Goal: Task Accomplishment & Management: Manage account settings

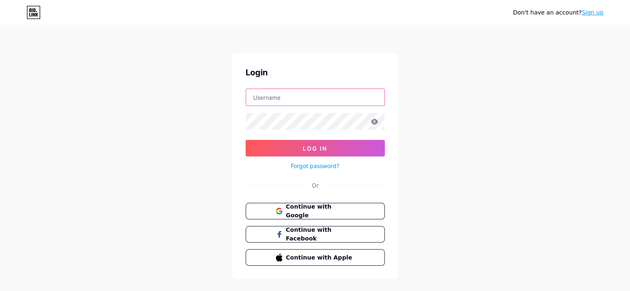
type input "[EMAIL_ADDRESS][DOMAIN_NAME]"
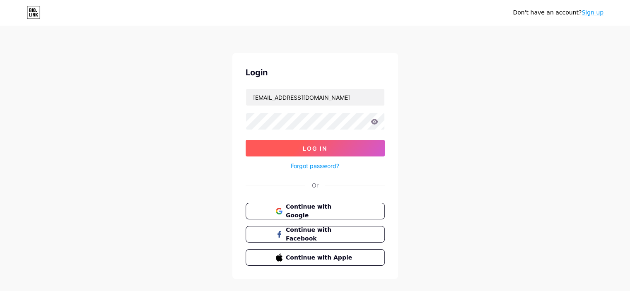
click at [258, 148] on button "Log In" at bounding box center [315, 148] width 139 height 17
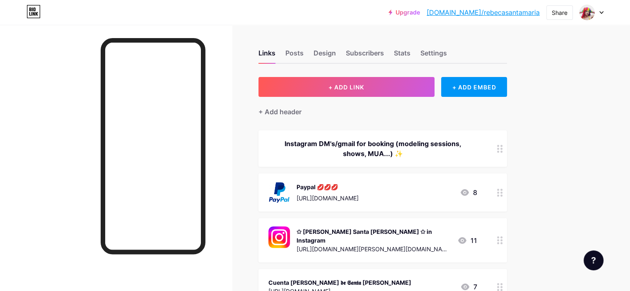
click at [608, 13] on div "Upgrade [DOMAIN_NAME]/[PERSON_NAME]... [DOMAIN_NAME]/rebecasantamaria Share Swi…" at bounding box center [315, 12] width 630 height 15
click at [604, 13] on div "Upgrade [DOMAIN_NAME]/[PERSON_NAME]... [DOMAIN_NAME]/rebecasantamaria Share Swi…" at bounding box center [315, 12] width 630 height 15
click at [598, 14] on div at bounding box center [592, 12] width 24 height 15
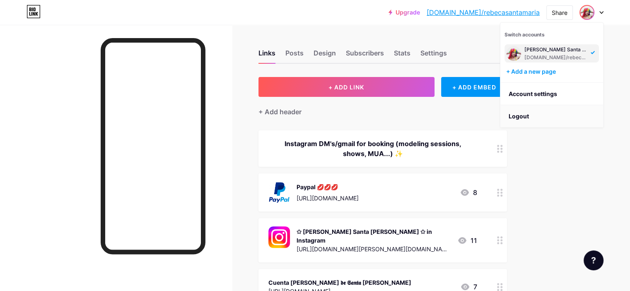
click at [528, 112] on li "Logout" at bounding box center [552, 116] width 103 height 22
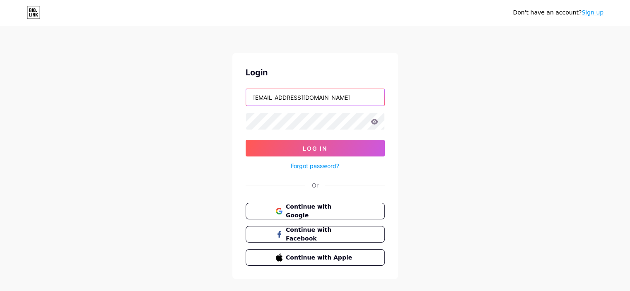
click at [340, 94] on input "rebedragsm@gmail.com" at bounding box center [315, 97] width 138 height 17
type input "rogracia@ucm.es"
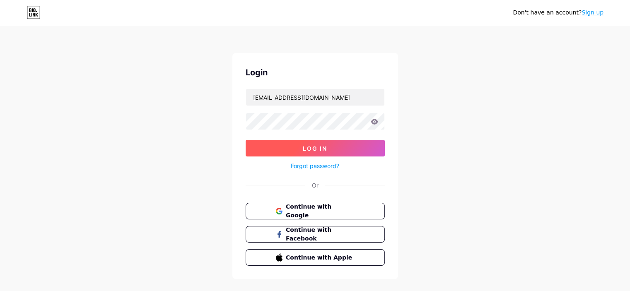
click at [322, 152] on button "Log In" at bounding box center [315, 148] width 139 height 17
type input "rebedragsm@gmail.com"
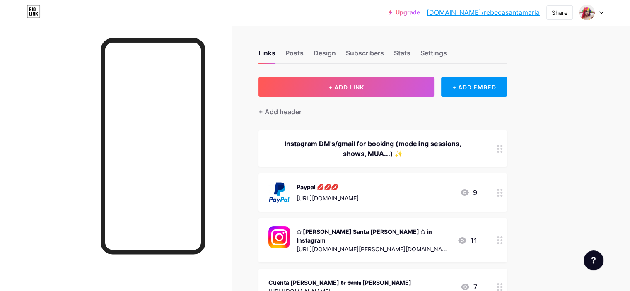
click at [599, 10] on div at bounding box center [592, 12] width 24 height 15
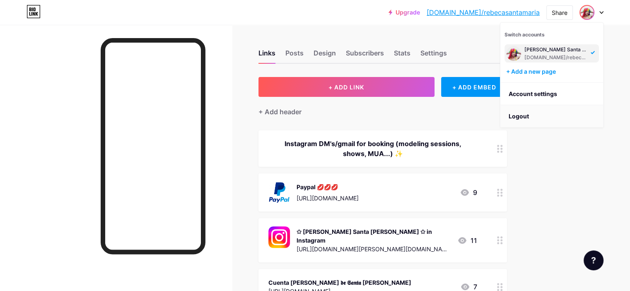
click at [529, 111] on li "Logout" at bounding box center [552, 116] width 103 height 22
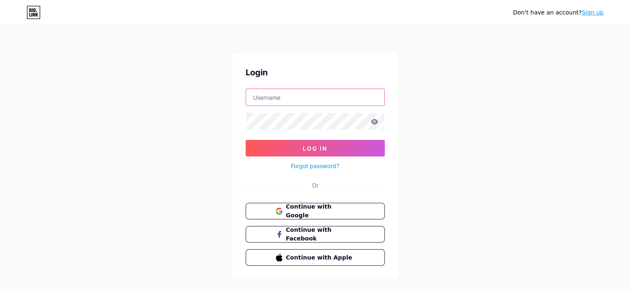
type input "rogracia@ucm.es"
click at [329, 205] on button "Continue with Google" at bounding box center [314, 211] width 141 height 17
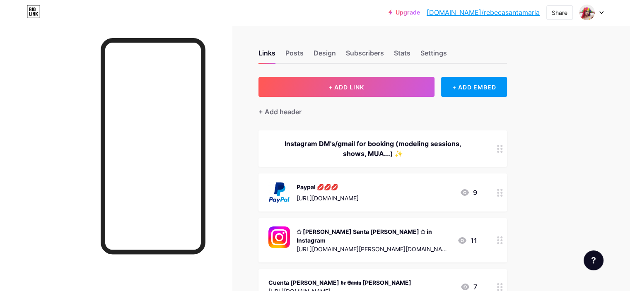
click at [608, 15] on div "Upgrade [DOMAIN_NAME]/[PERSON_NAME]... [DOMAIN_NAME]/rebecasantamaria Share Swi…" at bounding box center [315, 12] width 630 height 15
click at [605, 15] on div "Upgrade [DOMAIN_NAME]/[PERSON_NAME]... [DOMAIN_NAME]/rebecasantamaria Share Swi…" at bounding box center [315, 12] width 630 height 15
click at [529, 11] on link "bio.link/rebecasantamaria" at bounding box center [483, 12] width 113 height 10
click at [600, 12] on icon at bounding box center [601, 13] width 3 height 2
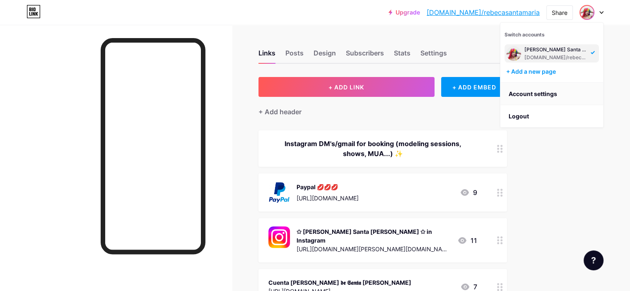
click at [542, 96] on link "Account settings" at bounding box center [552, 94] width 103 height 22
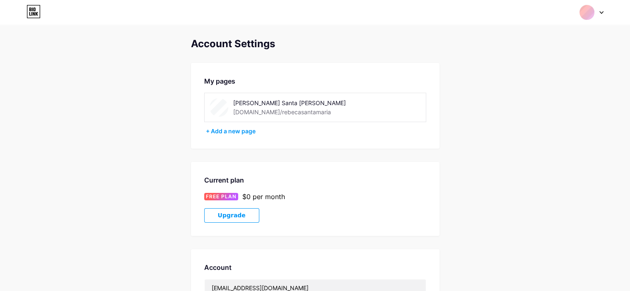
click at [595, 15] on span at bounding box center [587, 13] width 16 height 16
click at [537, 109] on li "Logout" at bounding box center [552, 116] width 103 height 22
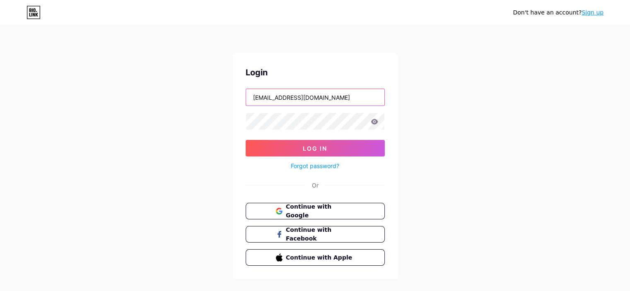
type input "roberttito.222@gmail.com"
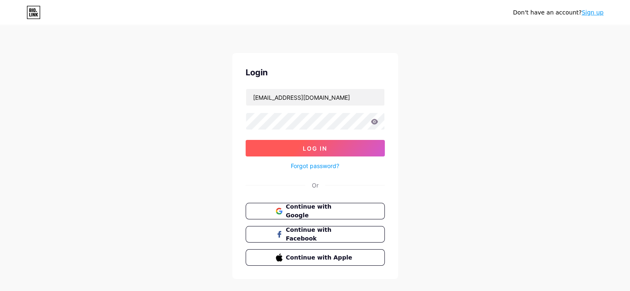
click at [322, 147] on span "Log In" at bounding box center [315, 148] width 24 height 7
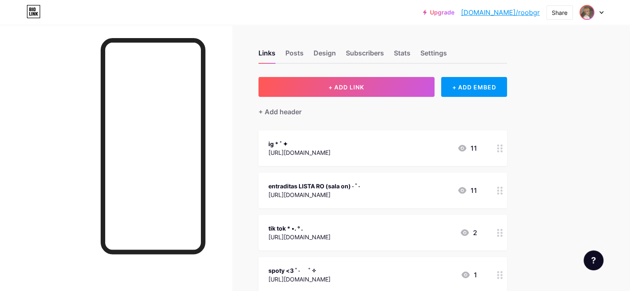
click at [594, 19] on div at bounding box center [592, 12] width 24 height 15
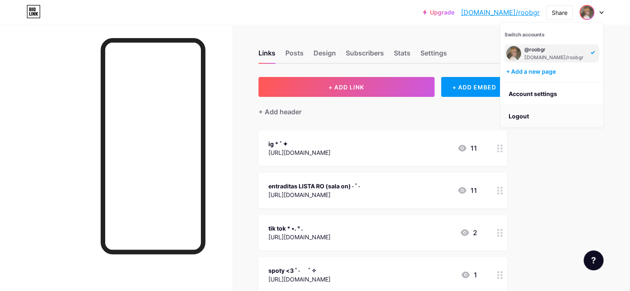
click at [534, 113] on li "Logout" at bounding box center [552, 116] width 103 height 22
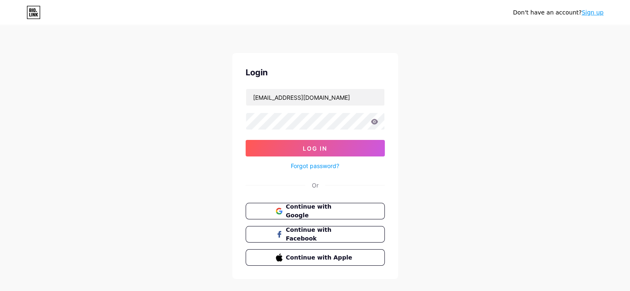
click at [334, 106] on form "roberttito.222@gmail.com Log In Forgot password?" at bounding box center [315, 130] width 139 height 82
drag, startPoint x: 340, startPoint y: 99, endPoint x: 225, endPoint y: 102, distance: 114.8
click at [225, 102] on div "Don't have an account? Sign up Login roberttito.222@gmail.com Log In Forgot pas…" at bounding box center [315, 153] width 630 height 306
click at [434, 155] on div "Don't have an account? Sign up Login roberttito.222@gmail.com Log In Forgot pas…" at bounding box center [315, 153] width 630 height 306
drag, startPoint x: 311, startPoint y: 96, endPoint x: 201, endPoint y: 103, distance: 110.1
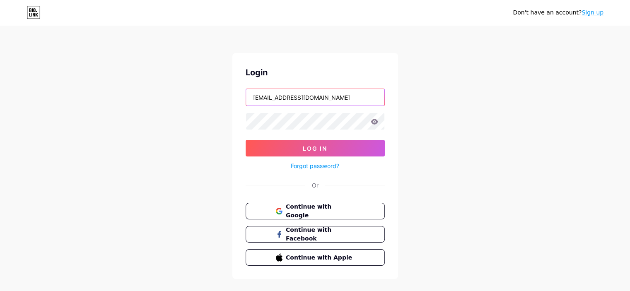
click at [201, 103] on div "Don't have an account? Sign up Login roberttito.222@gmail.com Log In Forgot pas…" at bounding box center [315, 153] width 630 height 306
drag, startPoint x: 300, startPoint y: 101, endPoint x: 227, endPoint y: 107, distance: 73.6
click at [227, 107] on div "Don't have an account? Sign up Login lacapiññ Log In Forgot password? Or Contin…" at bounding box center [315, 153] width 630 height 306
paste input "https://capilladesantamaria.bio.link/"
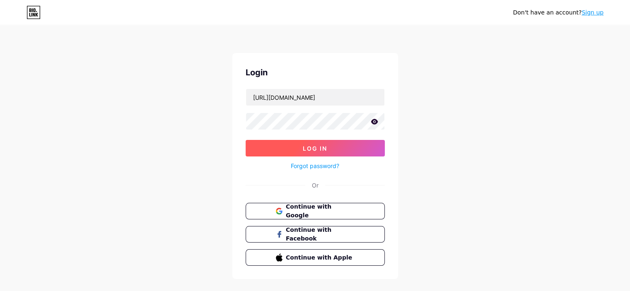
click at [264, 152] on button "Log In" at bounding box center [315, 148] width 139 height 17
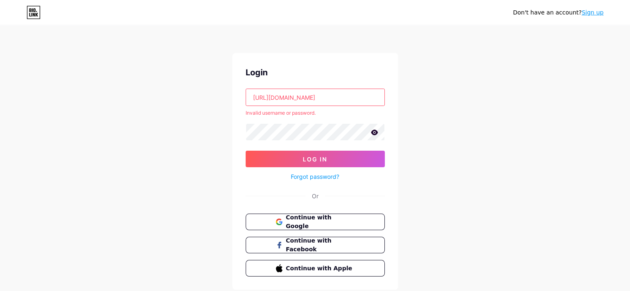
click at [307, 95] on input "https://capilladesantamaria.bio.link/" at bounding box center [315, 97] width 138 height 17
paste input "https://capilladesantamaria.bio.link/"
drag, startPoint x: 363, startPoint y: 97, endPoint x: 384, endPoint y: 99, distance: 20.8
click at [384, 99] on input "https://capilladesanhttps://capilladesantamaria.bio.link/tamaria.bio.link/" at bounding box center [315, 97] width 138 height 17
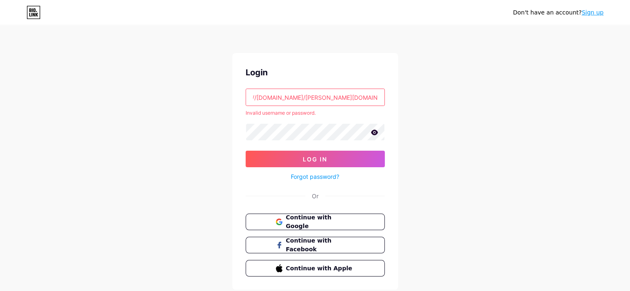
click at [318, 97] on input "https://capilladesanhttps://capilladesantamaria.bio.link/tamaria.bio.link/" at bounding box center [315, 97] width 138 height 17
drag, startPoint x: 310, startPoint y: 97, endPoint x: 404, endPoint y: 99, distance: 94.9
click at [404, 99] on div "Don't have an account? Sign up Login https://capilladesanhttps://capilladesanta…" at bounding box center [315, 158] width 630 height 317
drag, startPoint x: 269, startPoint y: 97, endPoint x: 220, endPoint y: 98, distance: 48.1
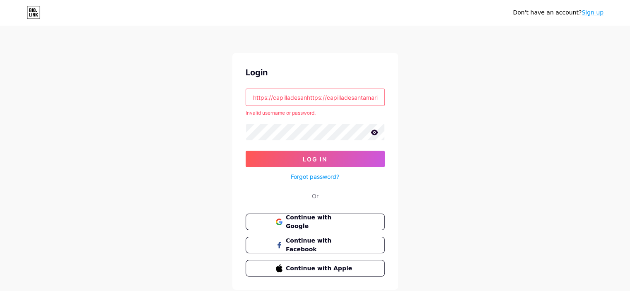
click at [220, 98] on div "Don't have an account? Sign up Login https://capilladesanhttps://capilladesanta…" at bounding box center [315, 158] width 630 height 317
drag, startPoint x: 301, startPoint y: 96, endPoint x: 380, endPoint y: 97, distance: 78.3
click at [380, 97] on input "capilladesanhttps://capilladesantamaria" at bounding box center [315, 97] width 138 height 17
click at [246, 151] on button "Log In" at bounding box center [315, 159] width 139 height 17
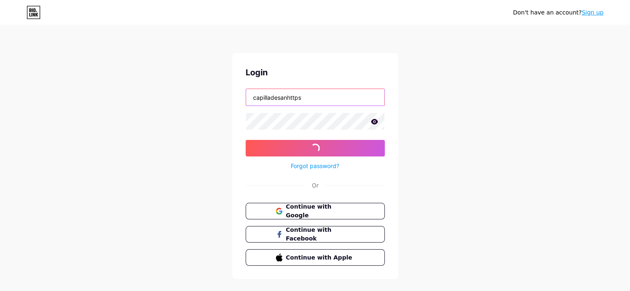
click at [329, 96] on input "capilladesanhttps" at bounding box center [315, 97] width 138 height 17
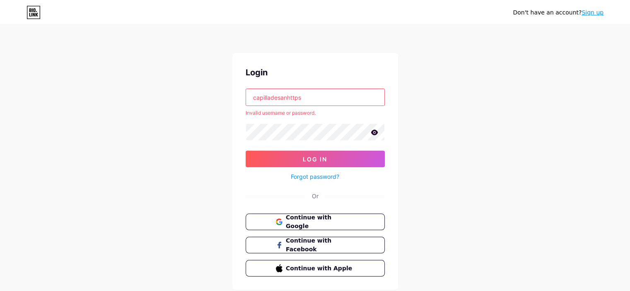
drag, startPoint x: 312, startPoint y: 97, endPoint x: 288, endPoint y: 96, distance: 23.7
click at [288, 96] on input "capilladesanhttps" at bounding box center [315, 97] width 138 height 17
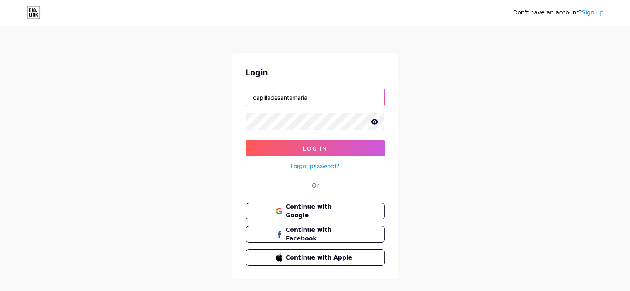
type input "capilladesantamaria"
click at [246, 140] on button "Log In" at bounding box center [315, 148] width 139 height 17
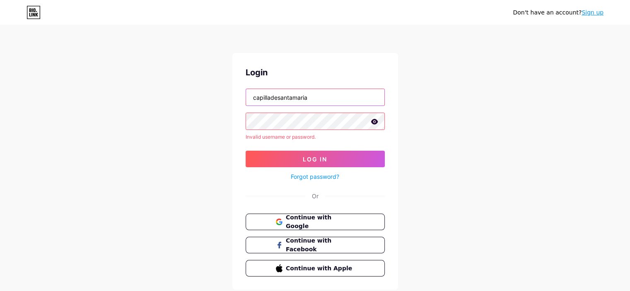
drag, startPoint x: 324, startPoint y: 96, endPoint x: 225, endPoint y: 102, distance: 100.1
click at [214, 100] on div "Don't have an account? Sign up Login capilladesantamaria Invalid username or pa…" at bounding box center [315, 158] width 630 height 317
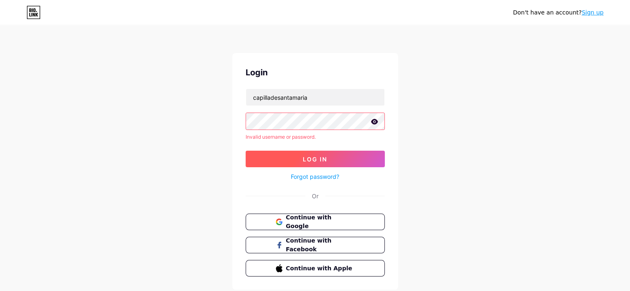
click at [319, 159] on span "Log In" at bounding box center [315, 159] width 24 height 7
click at [318, 158] on span "Log In" at bounding box center [315, 159] width 24 height 7
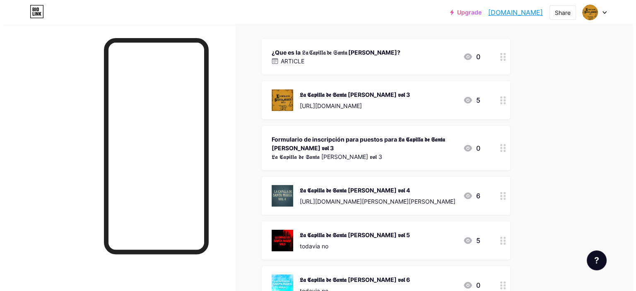
scroll to position [138, 0]
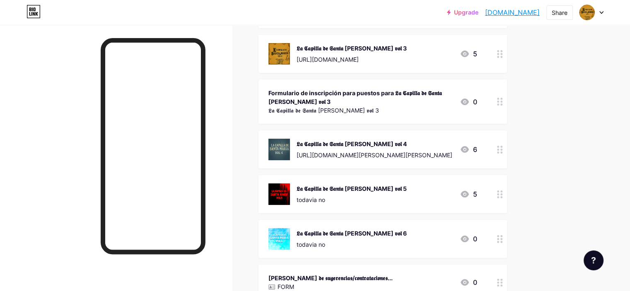
click at [404, 191] on div "𝕷𝖆 𝕮𝖆𝖕𝖎𝖑𝖑𝖆 𝖉𝖊 𝕾𝖆𝖓𝖙𝖆 𝕸𝖆𝖗í𝖆 𝖛𝖔𝖑 5" at bounding box center [352, 188] width 110 height 9
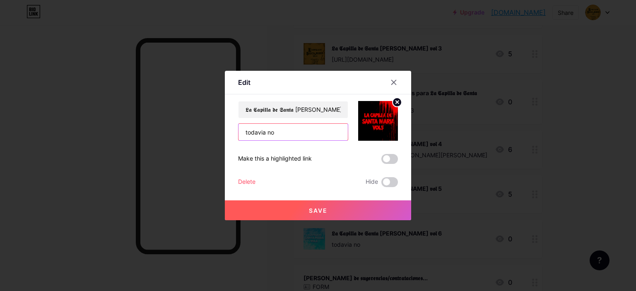
drag, startPoint x: 300, startPoint y: 135, endPoint x: 218, endPoint y: 134, distance: 82.1
click at [218, 134] on div "Edit Content YouTube Play YouTube video without leaving your page. ADD Vimeo Pl…" at bounding box center [318, 145] width 636 height 291
paste input "[URL][DOMAIN_NAME]"
type input "[URL][DOMAIN_NAME]"
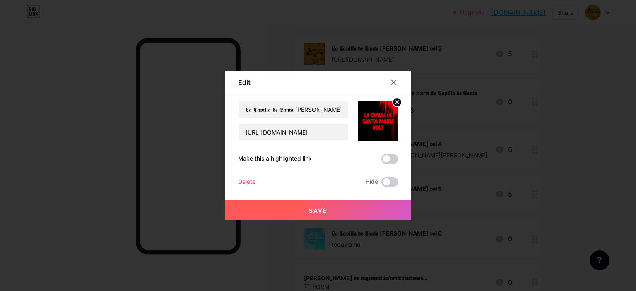
click at [315, 210] on span "Save" at bounding box center [318, 210] width 19 height 7
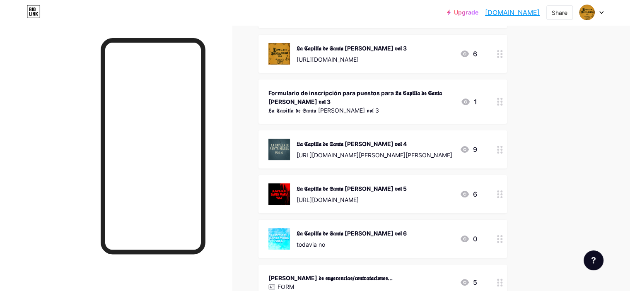
click at [386, 194] on div "𝕷𝖆 𝕮𝖆𝖕𝖎𝖑𝖑𝖆 𝖉𝖊 𝕾𝖆𝖓𝖙𝖆 𝕸𝖆𝖗í𝖆 𝖛𝖔𝖑 5 https://feverup.com/m/457494?utm_source=fever_a…" at bounding box center [352, 195] width 110 height 22
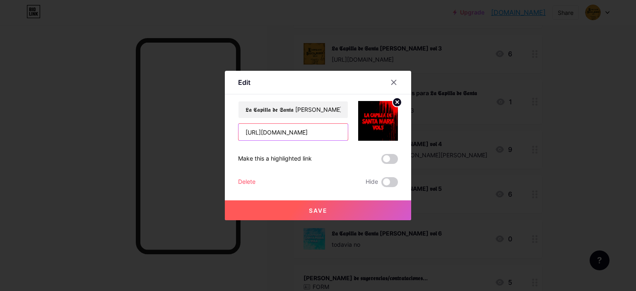
click at [334, 133] on input "[URL][DOMAIN_NAME]" at bounding box center [293, 132] width 109 height 17
click at [392, 84] on icon at bounding box center [394, 82] width 7 height 7
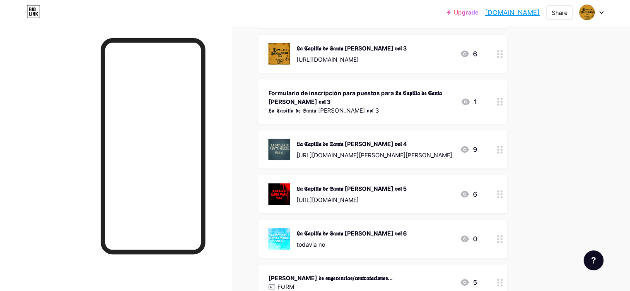
click at [401, 235] on div "𝕷𝖆 𝕮𝖆𝖕𝖎𝖑𝖑𝖆 𝖉𝖊 𝕾𝖆𝖓𝖙𝖆 𝕸𝖆𝖗í𝖆 𝖛𝖔𝖑 6" at bounding box center [352, 233] width 110 height 9
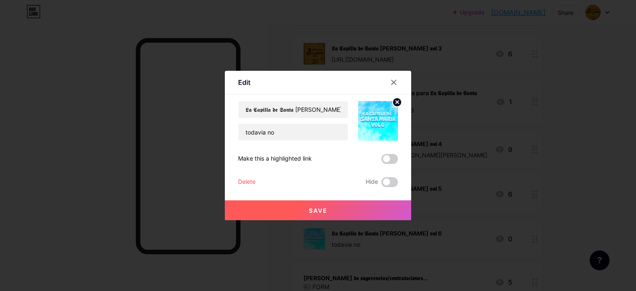
click at [321, 162] on div "Make this a highlighted link" at bounding box center [318, 159] width 160 height 10
click at [304, 139] on input "todavia no" at bounding box center [293, 132] width 109 height 17
paste input "[URL][DOMAIN_NAME]"
type input "[URL][DOMAIN_NAME]"
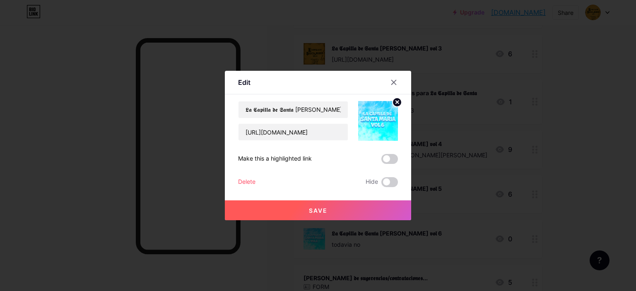
click at [328, 214] on button "Save" at bounding box center [318, 211] width 186 height 20
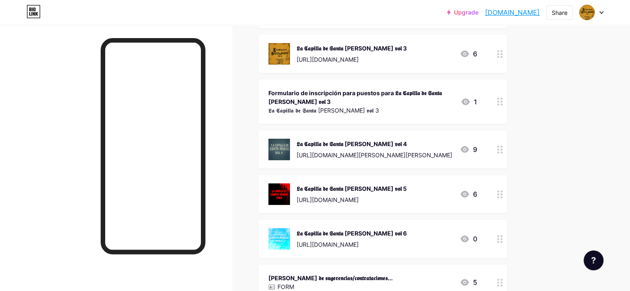
click at [368, 201] on div "[URL][DOMAIN_NAME]" at bounding box center [352, 200] width 110 height 9
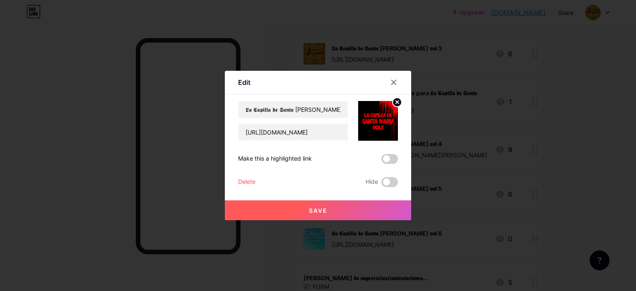
click at [320, 154] on div "Make this a highlighted link" at bounding box center [318, 159] width 160 height 10
click at [309, 132] on input "[URL][DOMAIN_NAME]" at bounding box center [293, 132] width 109 height 17
paste input "3?utm_source=fever_app_share&utm_medium=plan_detail&utm_campaign=457494_mad&ref…"
type input "[URL][DOMAIN_NAME]."
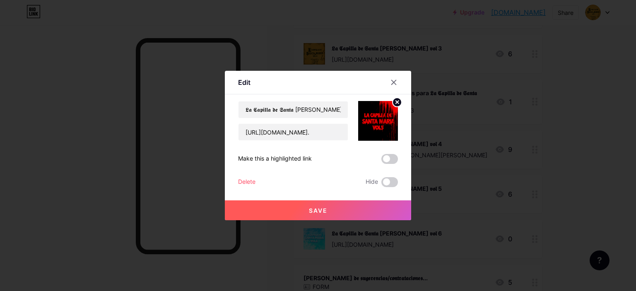
click at [322, 207] on span "Save" at bounding box center [318, 210] width 19 height 7
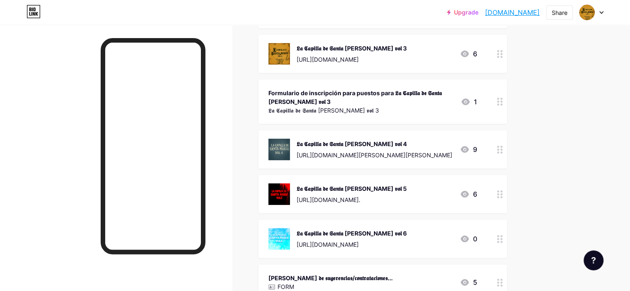
click at [507, 103] on div at bounding box center [500, 102] width 14 height 44
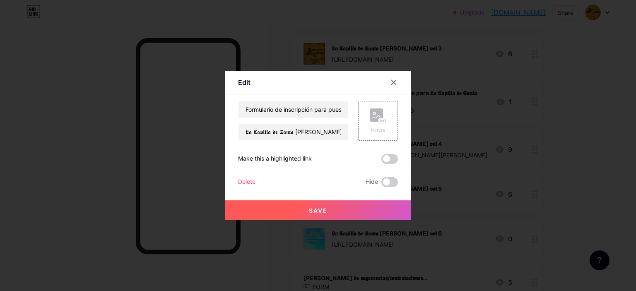
click at [535, 101] on div at bounding box center [318, 145] width 636 height 291
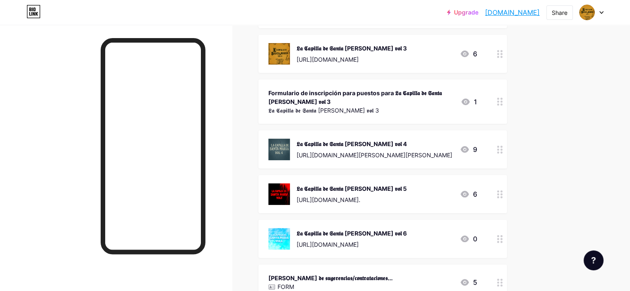
click at [499, 101] on circle at bounding box center [498, 102] width 2 height 2
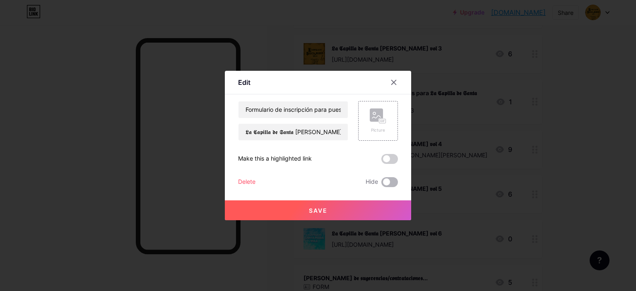
click at [383, 181] on span at bounding box center [390, 182] width 17 height 10
click at [382, 184] on input "checkbox" at bounding box center [382, 184] width 0 height 0
click at [383, 202] on button "Save" at bounding box center [318, 211] width 186 height 20
click at [259, 181] on div "Delete Hide" at bounding box center [318, 182] width 160 height 10
click at [256, 181] on div "Delete Hide" at bounding box center [318, 182] width 160 height 10
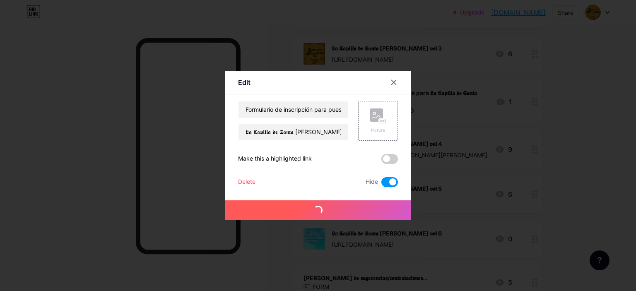
click at [251, 181] on div "Delete" at bounding box center [246, 182] width 17 height 10
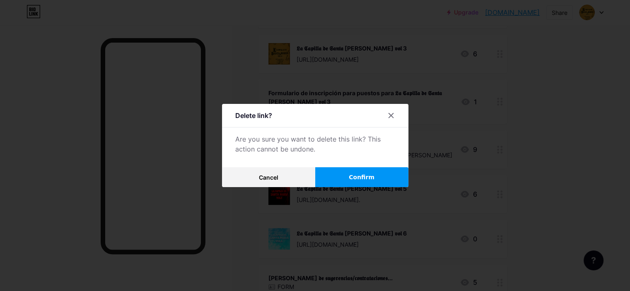
click at [361, 182] on button "Confirm" at bounding box center [361, 177] width 93 height 20
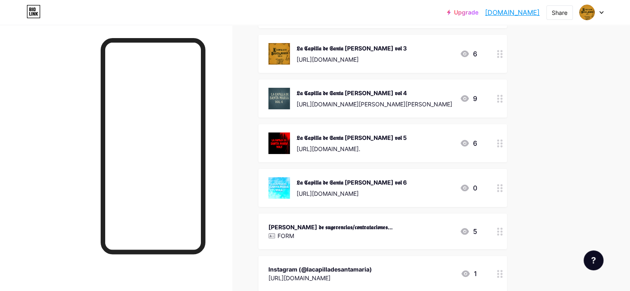
click at [381, 56] on div "https://www.instagram.com/p/DLavkapInYN/" at bounding box center [352, 59] width 110 height 9
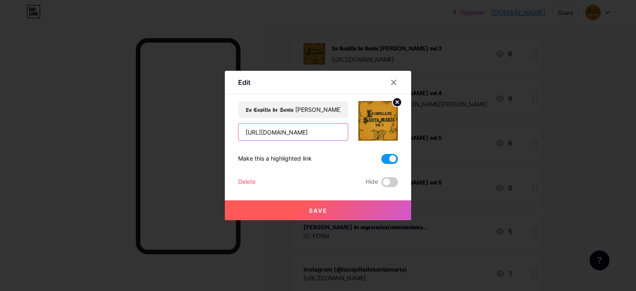
click at [335, 131] on input "https://www.instagram.com/p/DLavkapInYN/" at bounding box center [293, 132] width 109 height 17
paste input "Oa1jRvClQd"
type input "[URL][DOMAIN_NAME]"
click at [344, 209] on button "Save" at bounding box center [318, 211] width 186 height 20
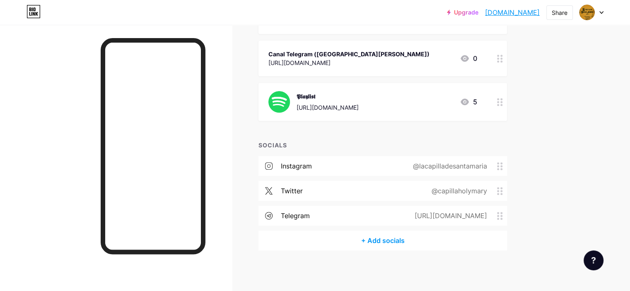
scroll to position [300, 0]
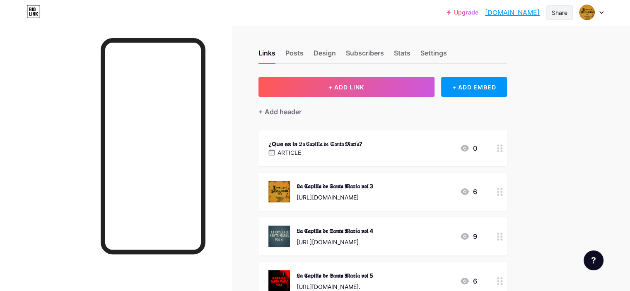
click at [556, 17] on div "Share" at bounding box center [560, 12] width 27 height 15
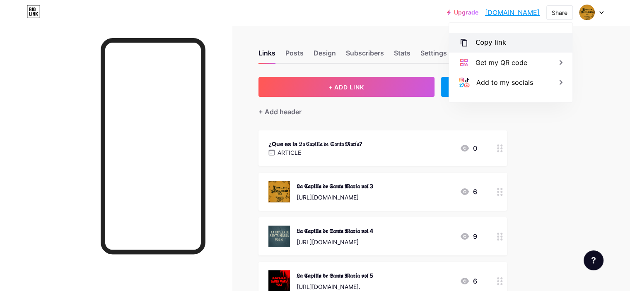
click at [494, 45] on div "Copy link" at bounding box center [491, 43] width 31 height 10
click at [109, 121] on div at bounding box center [116, 170] width 232 height 291
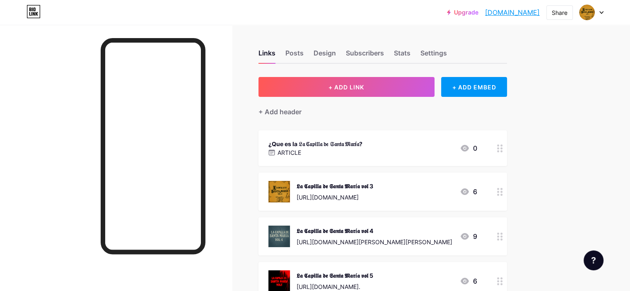
click at [600, 12] on icon at bounding box center [601, 13] width 3 height 2
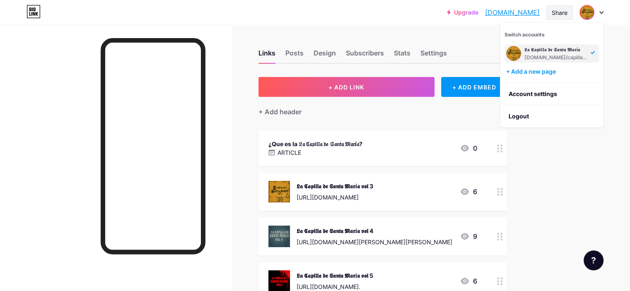
click at [559, 13] on div "Share" at bounding box center [560, 12] width 16 height 9
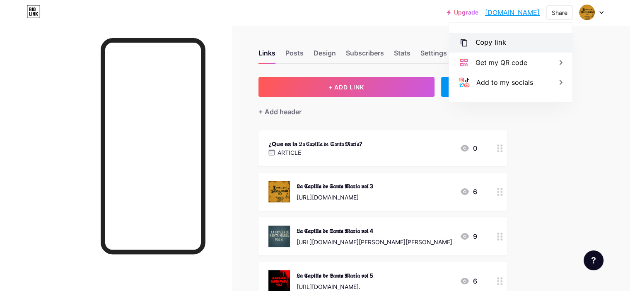
click at [508, 42] on div "Copy link" at bounding box center [510, 43] width 123 height 20
